Goal: Information Seeking & Learning: Check status

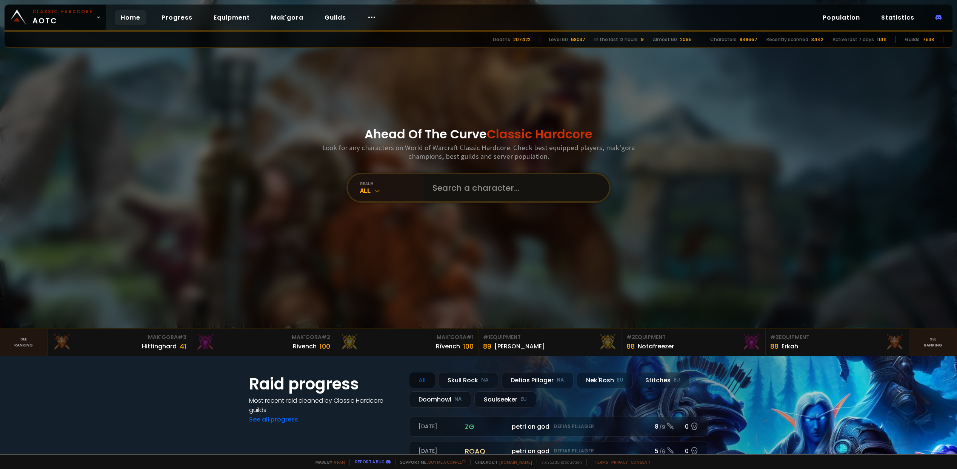
drag, startPoint x: 495, startPoint y: 179, endPoint x: 491, endPoint y: 179, distance: 4.9
click at [496, 179] on input "text" at bounding box center [514, 187] width 172 height 27
click at [374, 192] on icon at bounding box center [378, 191] width 8 height 8
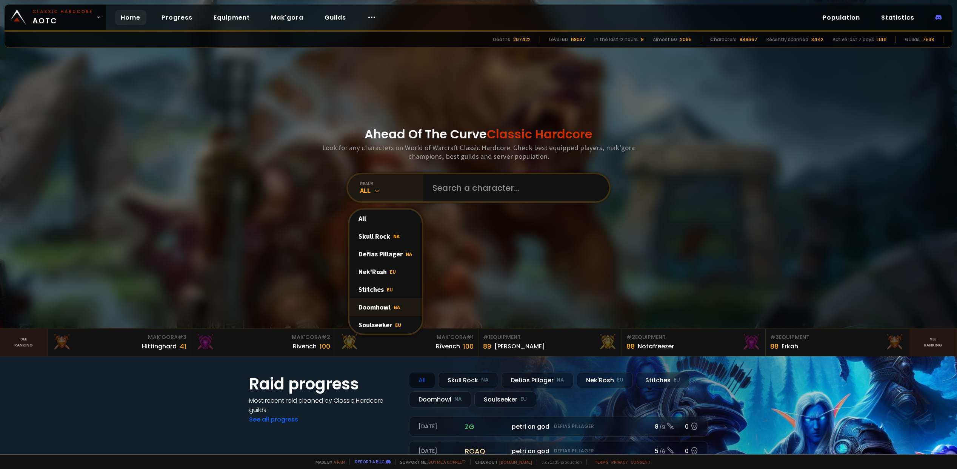
click at [380, 308] on div "Doomhowl NA" at bounding box center [385, 307] width 72 height 18
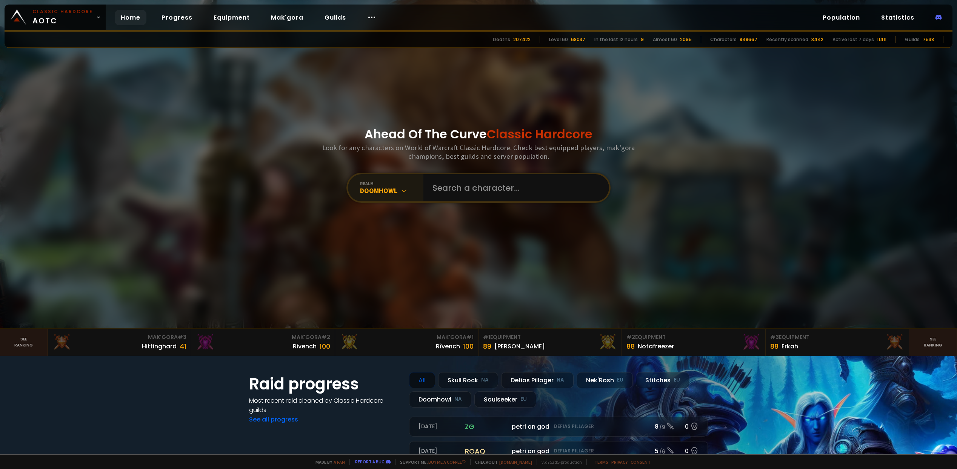
click at [464, 205] on div "Ahead Of The Curve Classic Hardcore Look for any characters on World of Warcraf…" at bounding box center [478, 164] width 455 height 329
click at [472, 188] on input "text" at bounding box center [514, 187] width 172 height 27
type input ";"
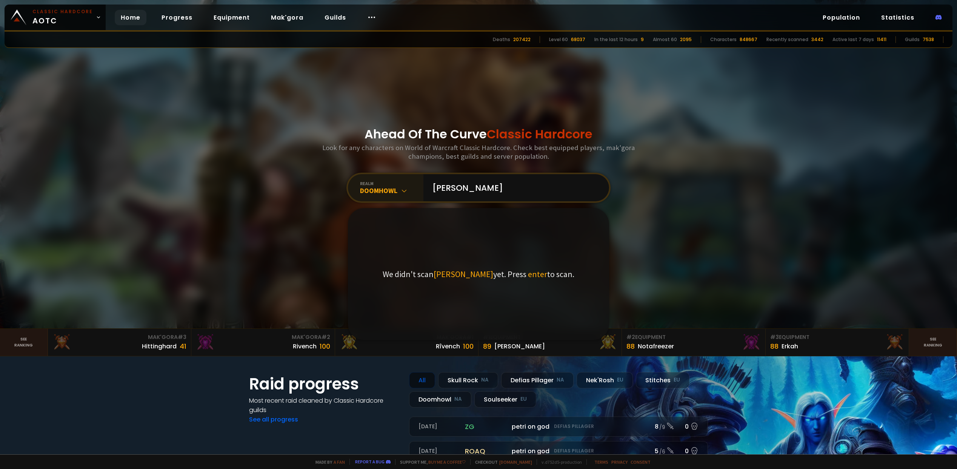
click at [528, 275] on span "enter" at bounding box center [537, 274] width 19 height 11
click at [466, 180] on input "[PERSON_NAME]" at bounding box center [514, 187] width 172 height 27
type input "lindalives"
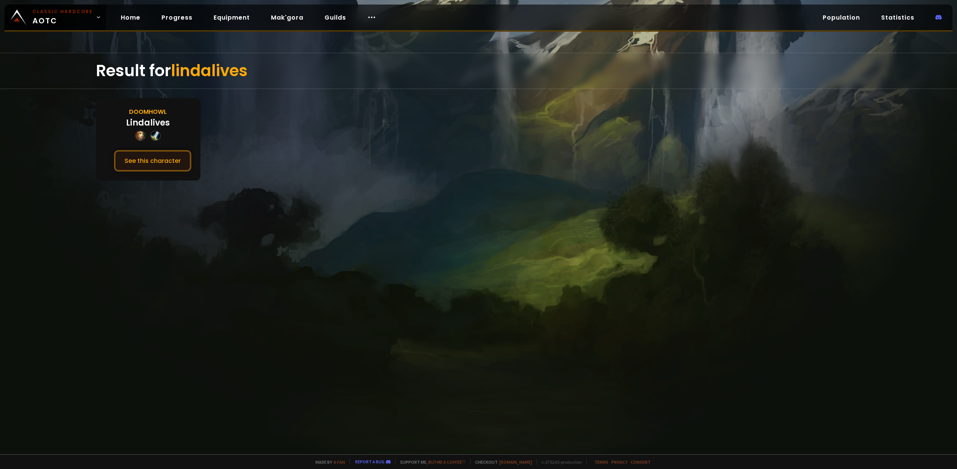
click at [157, 161] on button "See this character" at bounding box center [152, 161] width 77 height 22
